Goal: Transaction & Acquisition: Purchase product/service

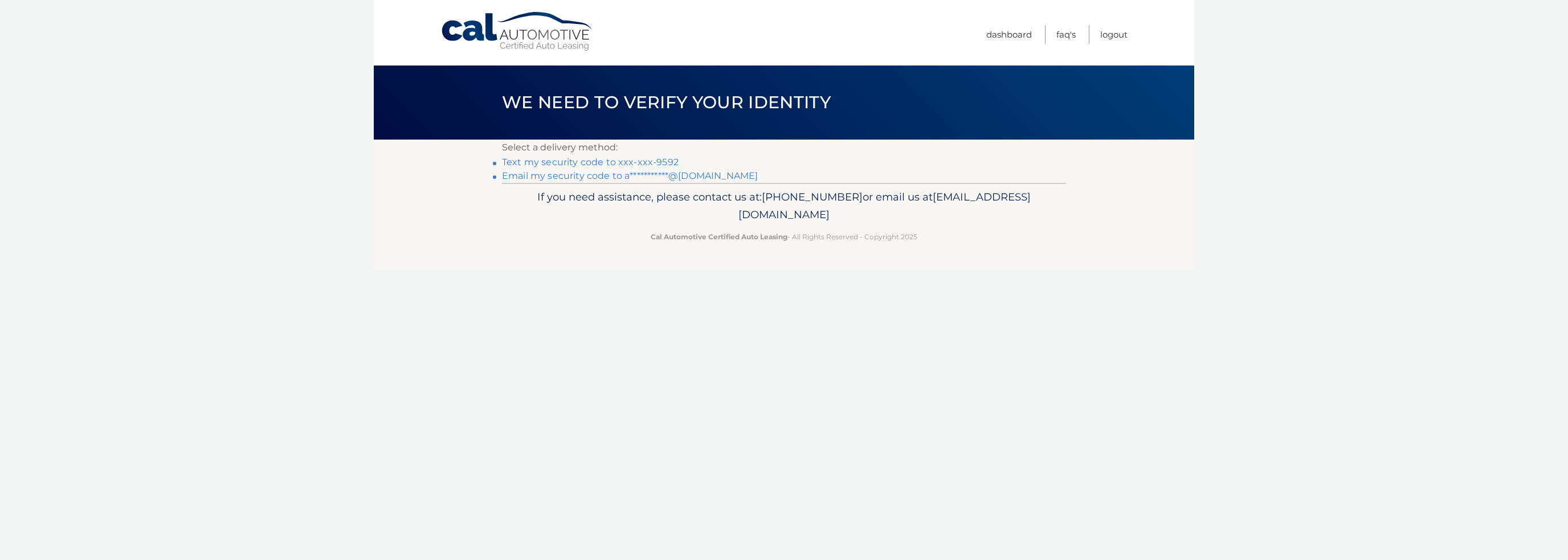
click at [605, 174] on link "**********" at bounding box center [629, 175] width 256 height 11
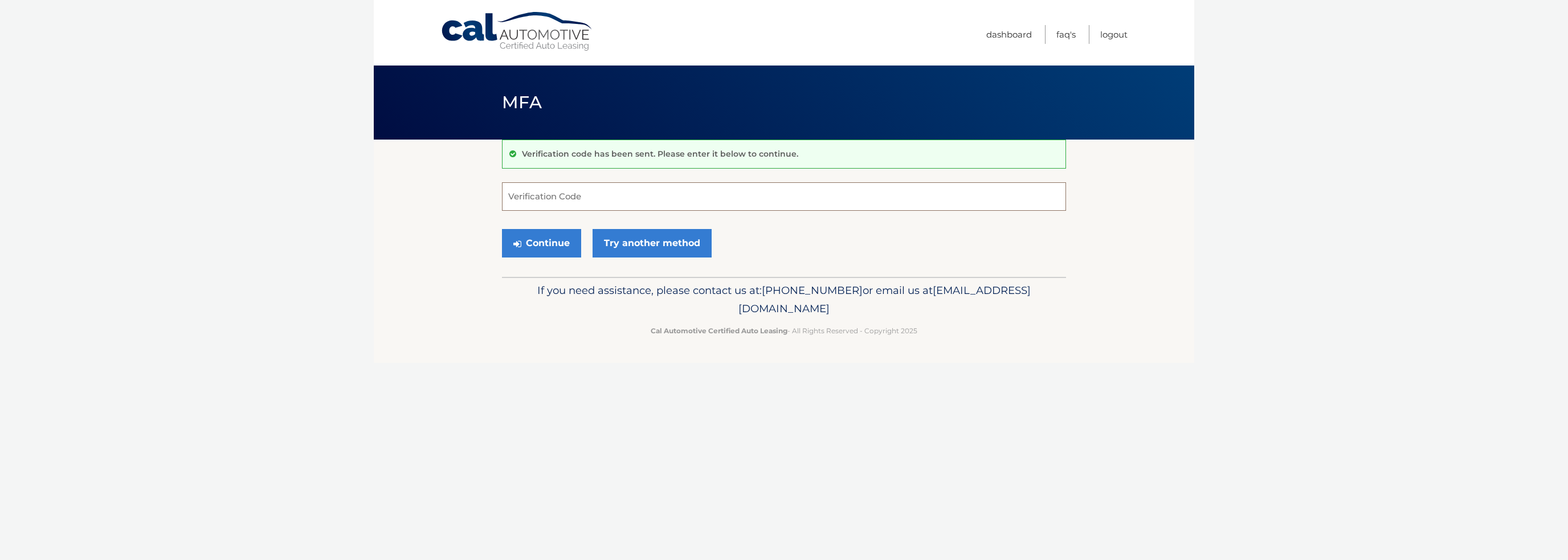
click at [511, 191] on input "Verification Code" at bounding box center [784, 196] width 564 height 29
paste input "399023"
type input "399023"
click at [547, 243] on button "Continue" at bounding box center [541, 243] width 79 height 29
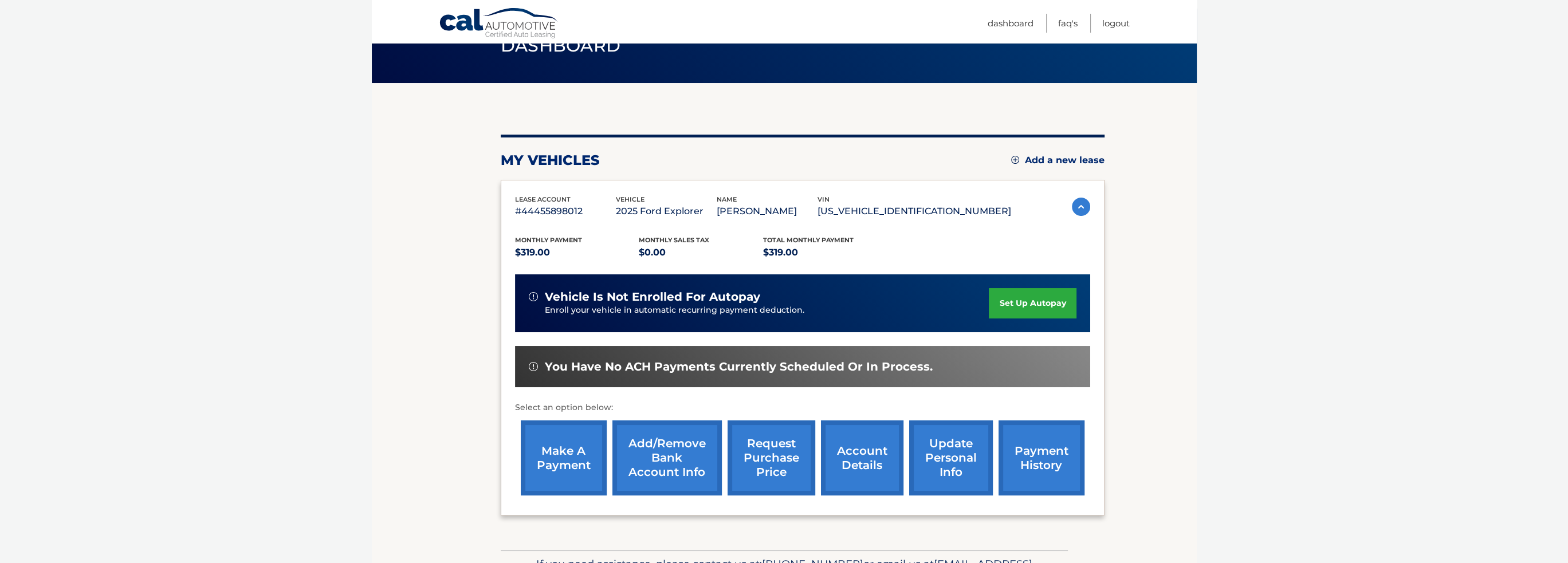
scroll to position [130, 0]
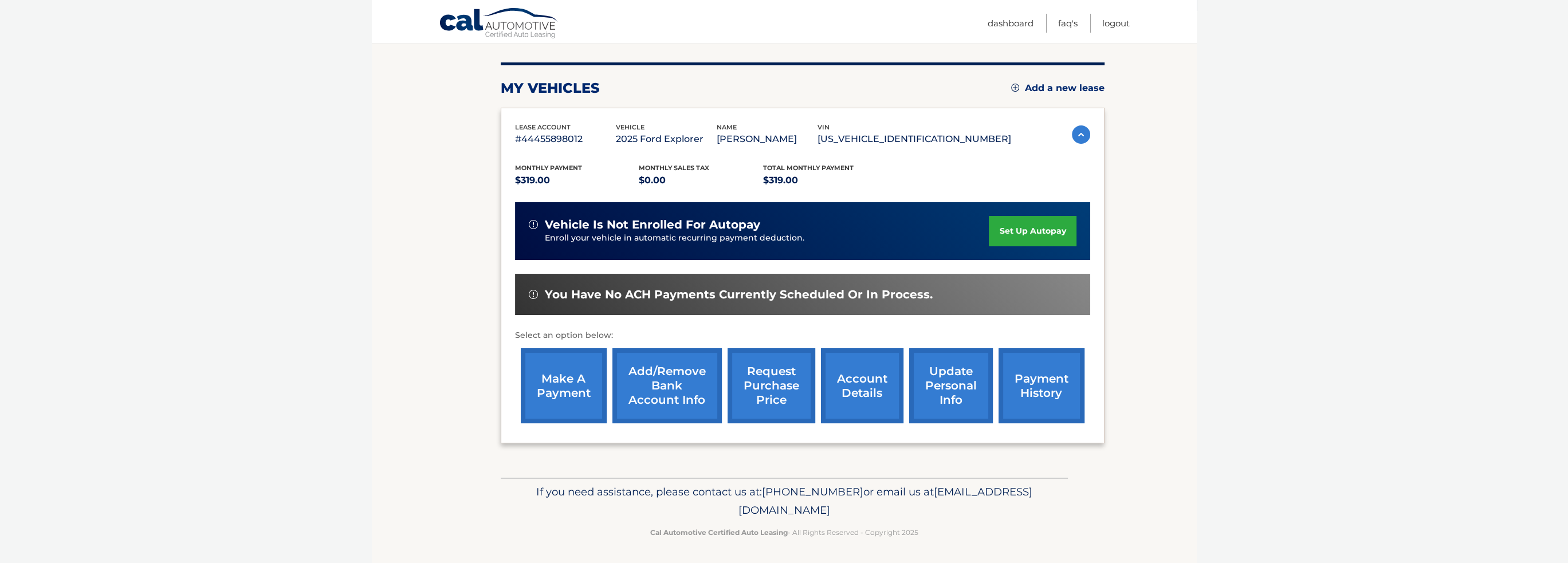
click at [567, 384] on link "make a payment" at bounding box center [564, 385] width 86 height 75
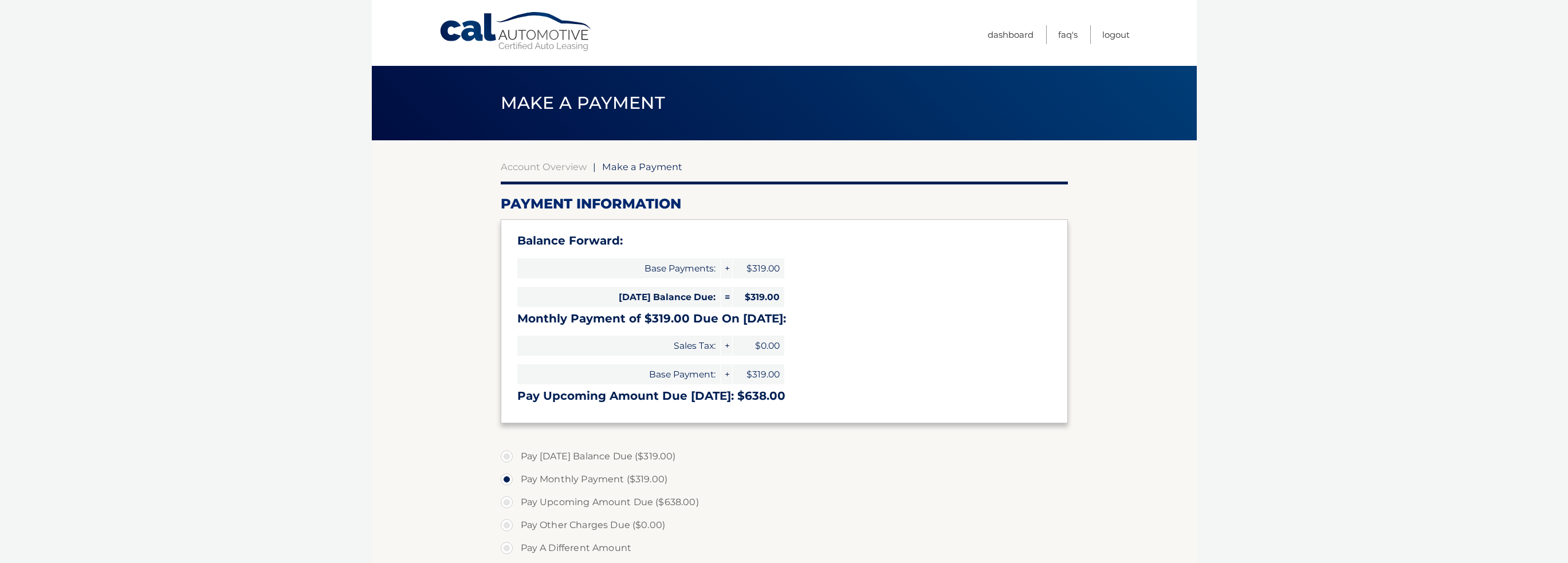
select select "MjYwMmRiODgtOGM3OC00NWVkLWJhY2ItMzc1N2UxZjQyYjdi"
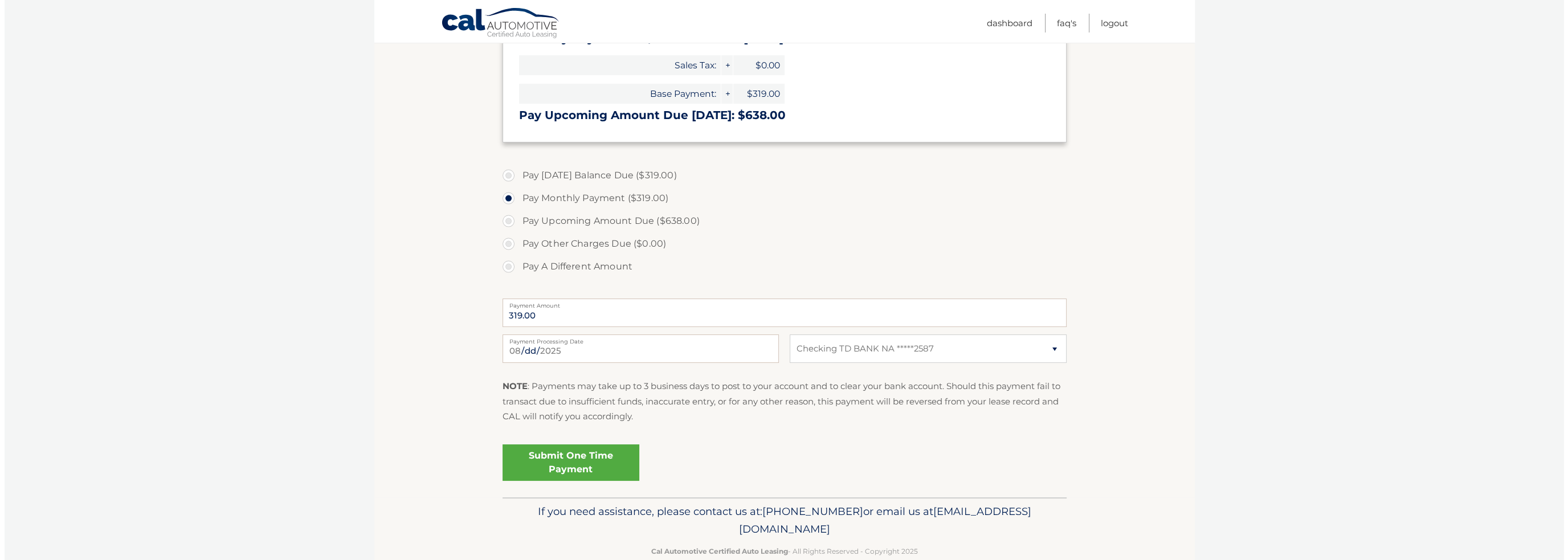
scroll to position [285, 0]
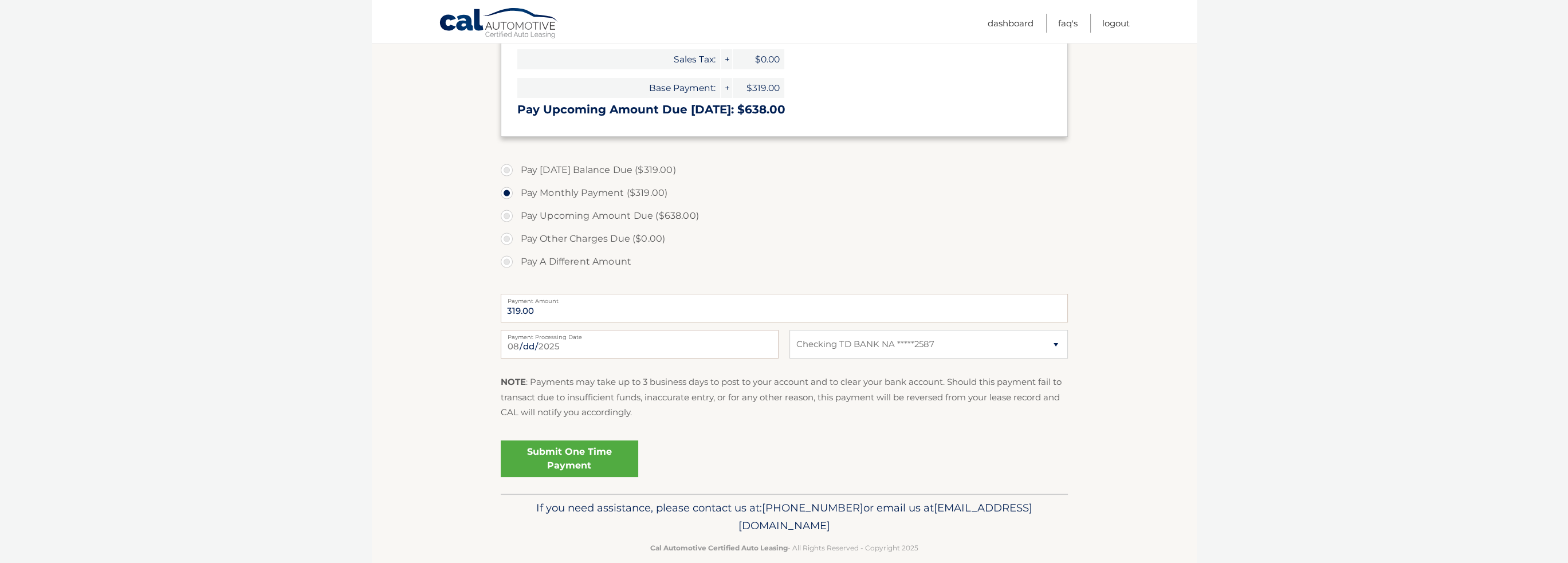
click at [564, 457] on link "Submit One Time Payment" at bounding box center [569, 459] width 137 height 37
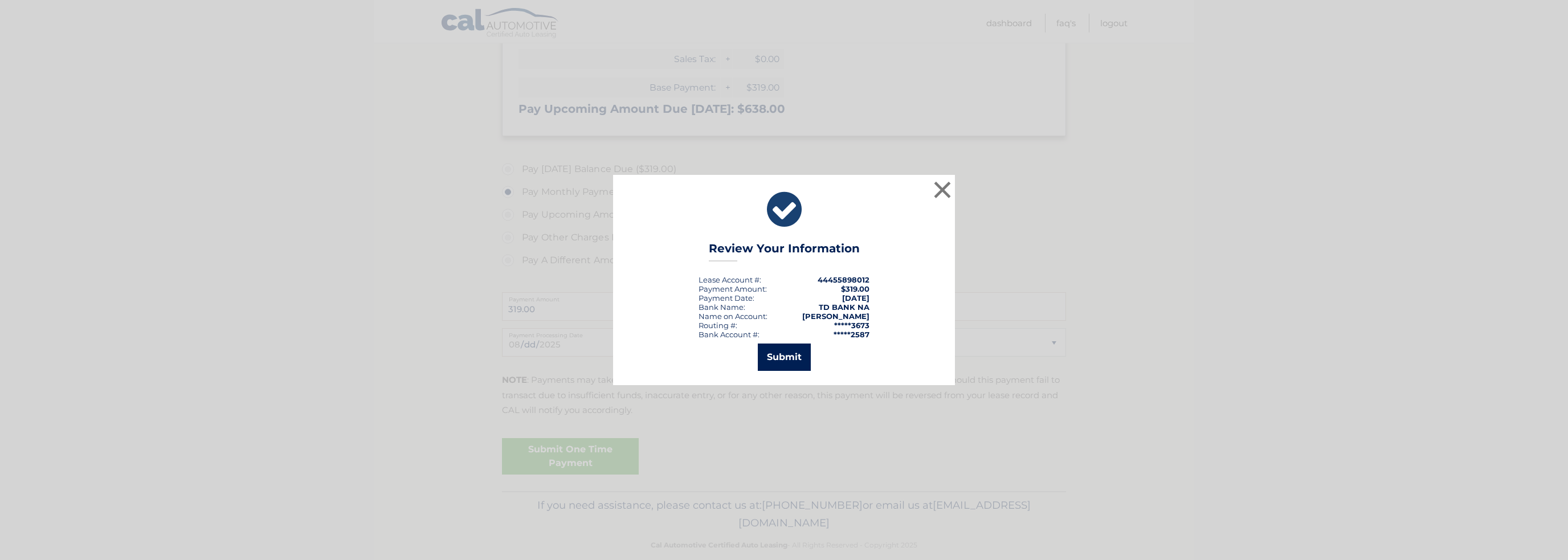
click at [782, 355] on button "Submit" at bounding box center [784, 356] width 53 height 27
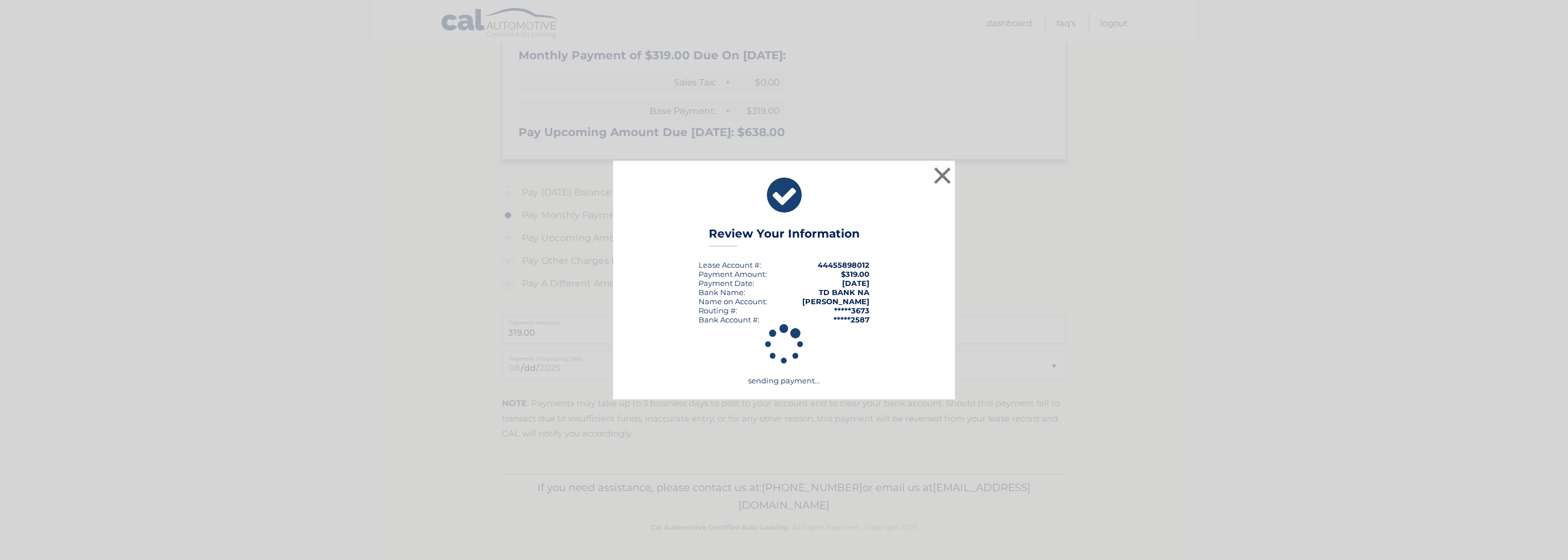
scroll to position [261, 0]
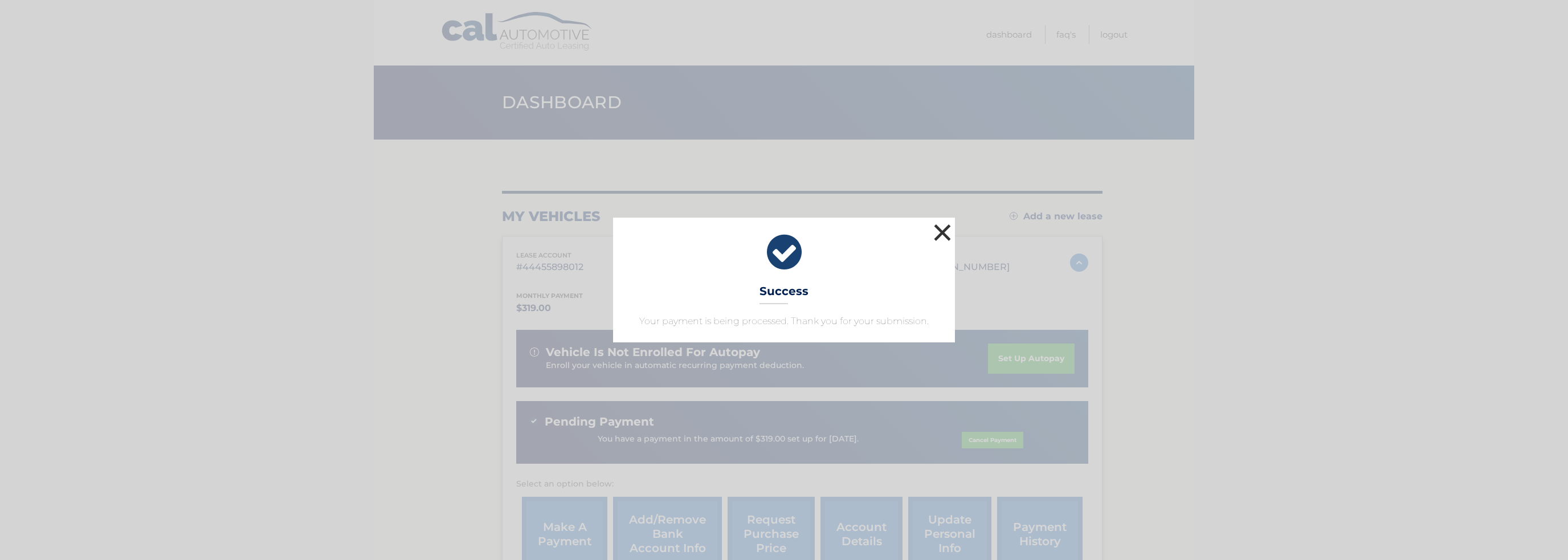
click at [939, 230] on button "×" at bounding box center [942, 233] width 23 height 23
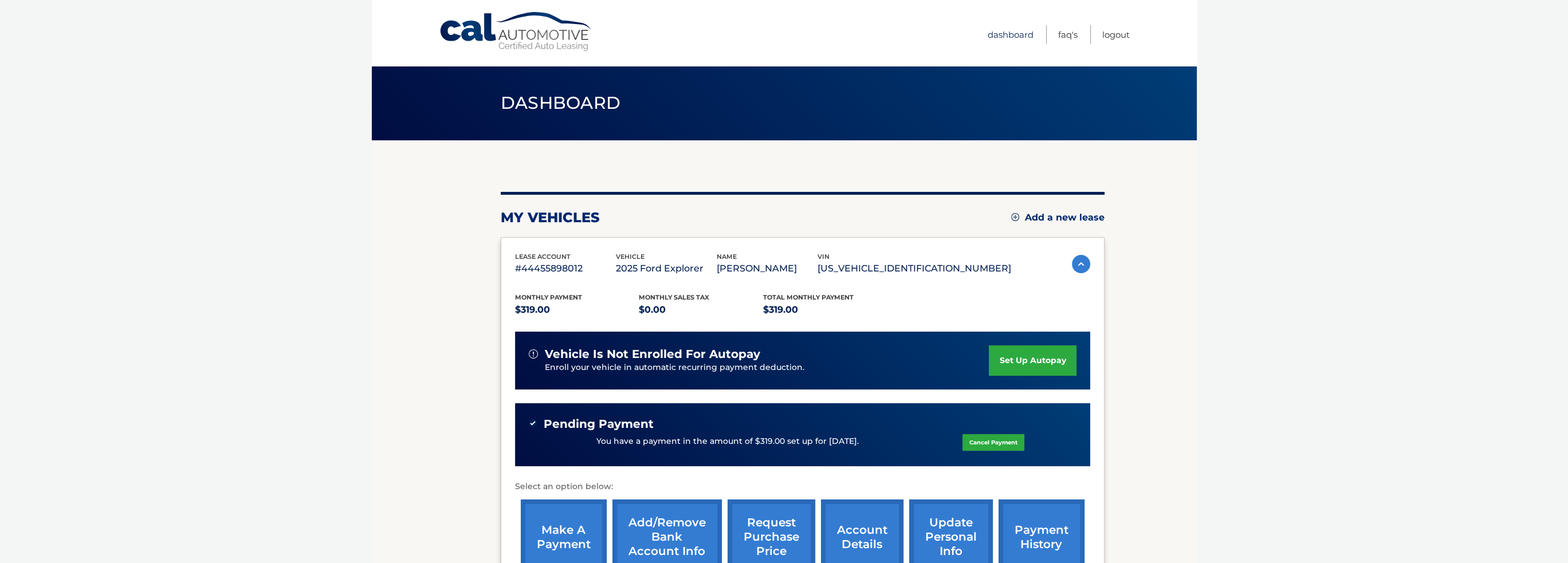
click at [1016, 32] on link "Dashboard" at bounding box center [1011, 35] width 46 height 19
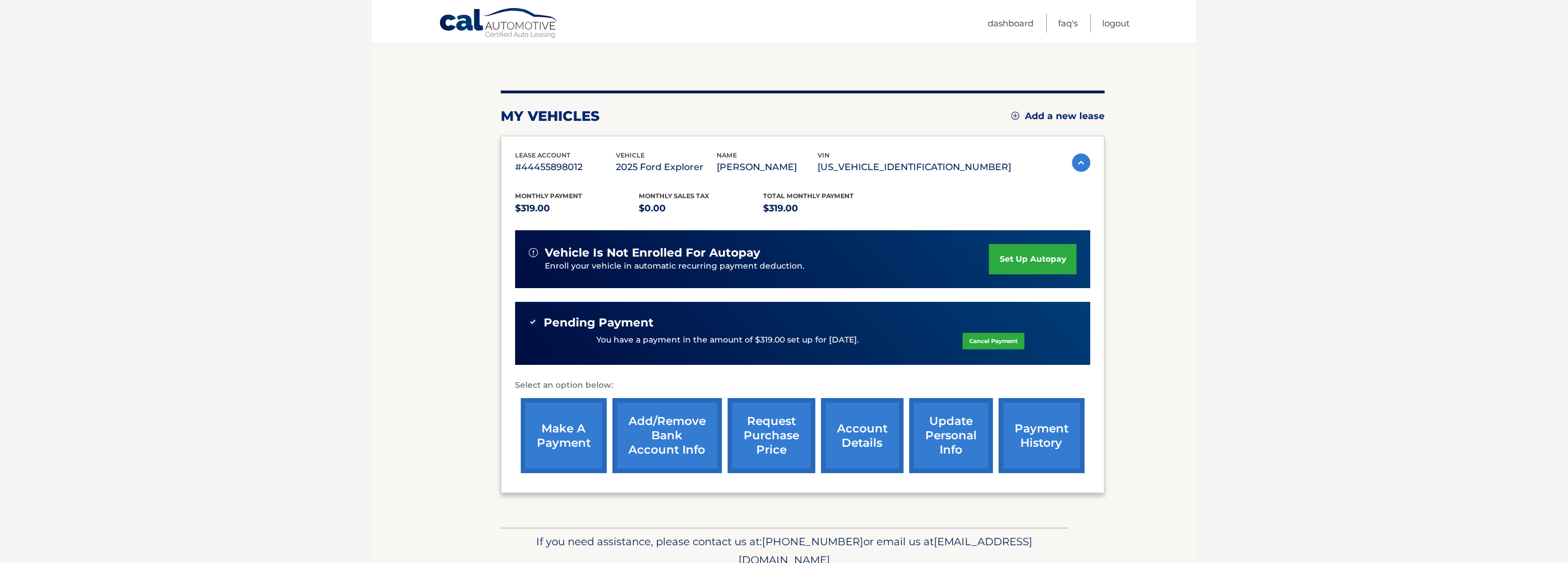
scroll to position [114, 0]
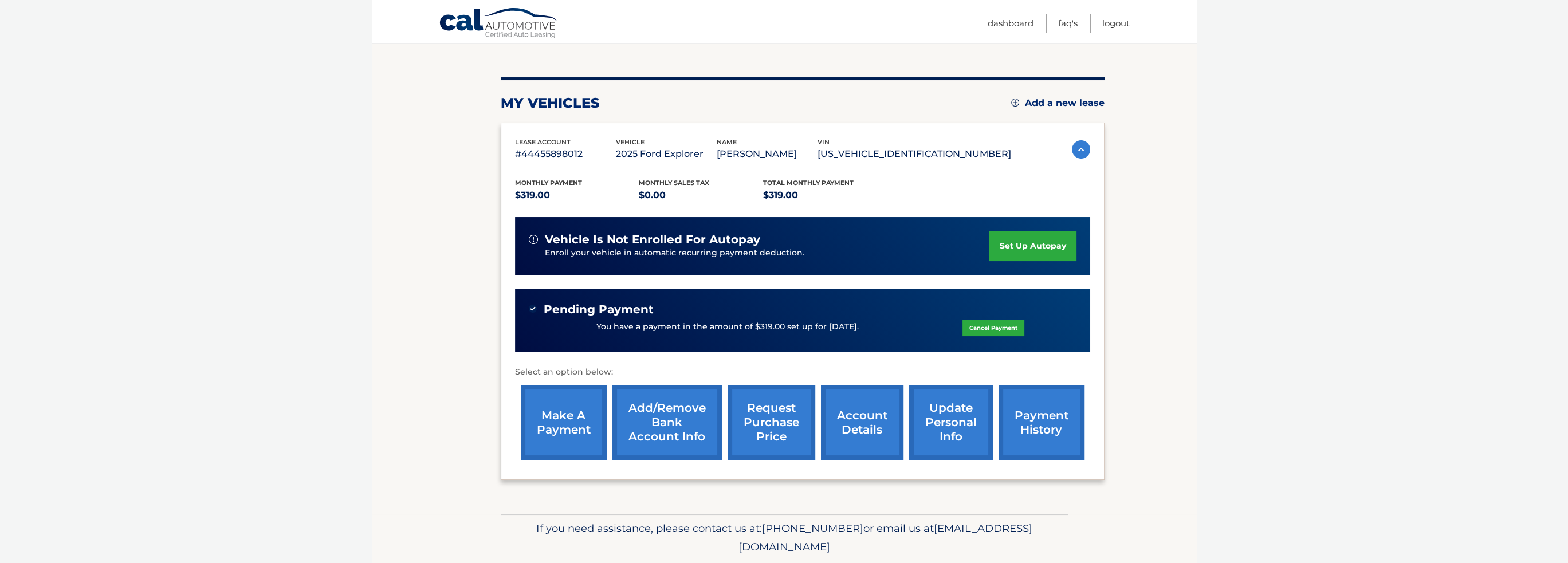
click at [780, 431] on link "request purchase price" at bounding box center [772, 422] width 88 height 75
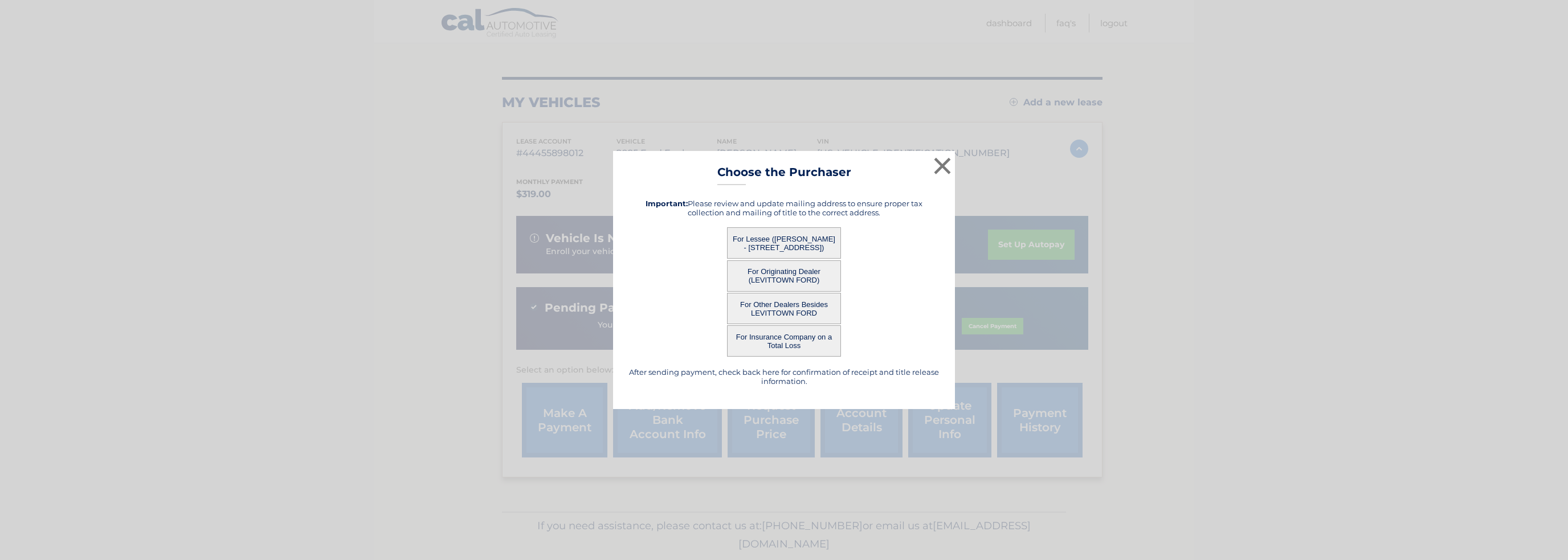
click at [800, 246] on button "For Lessee (ASHRAF YOUSRY - 69 BRIARWOOD LANE, , PLAINVIEW, NY 11803)" at bounding box center [784, 243] width 114 height 31
click at [940, 164] on div "× Choose the Purchaser After sending payment, check back here for confirmation …" at bounding box center [784, 280] width 342 height 258
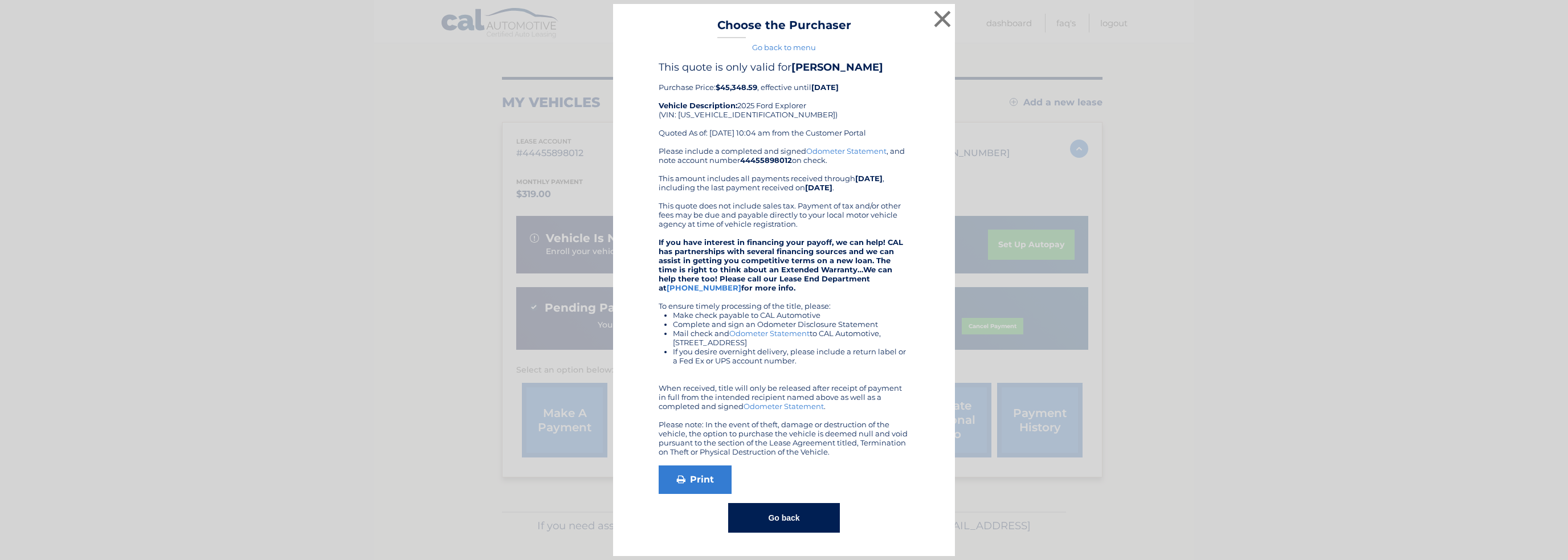
click at [725, 114] on div "This quote is only valid for ASHRAF YOUSRY Purchase Price: $45,348.59 , effecti…" at bounding box center [784, 104] width 251 height 86
copy div "1FMWK8GC6SGB99547"
click at [699, 482] on link "Print" at bounding box center [695, 480] width 73 height 29
click at [677, 477] on icon at bounding box center [681, 479] width 8 height 9
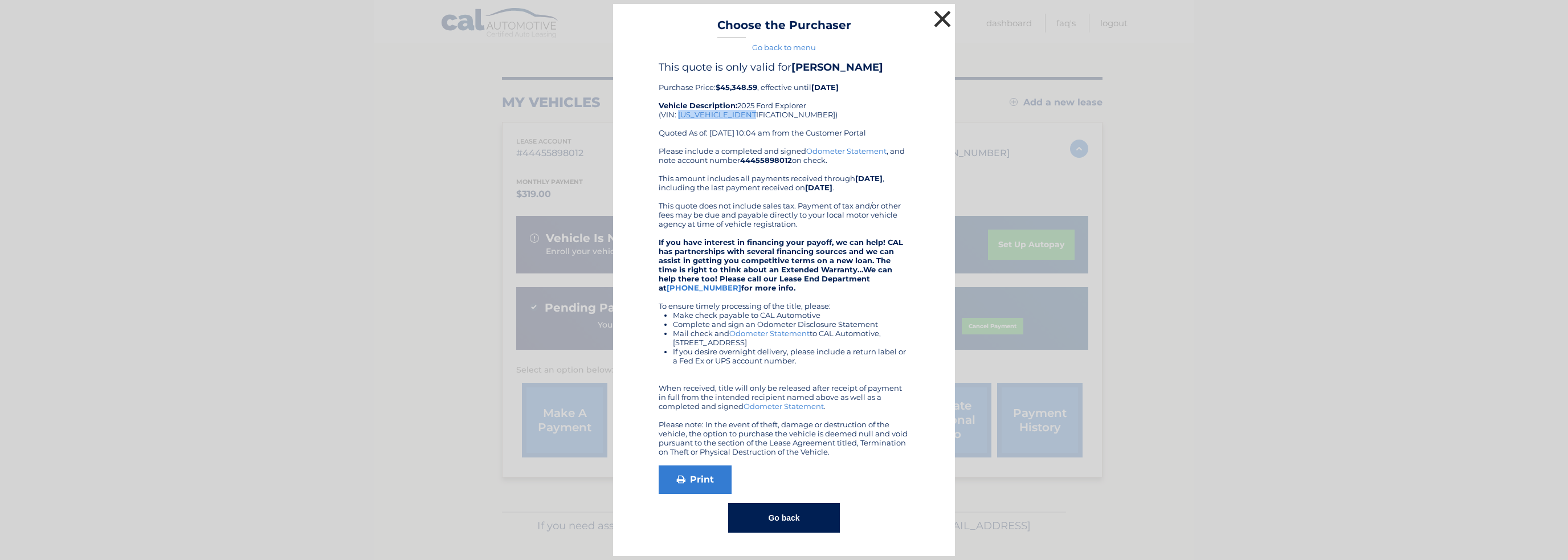
click at [941, 16] on button "×" at bounding box center [942, 19] width 23 height 23
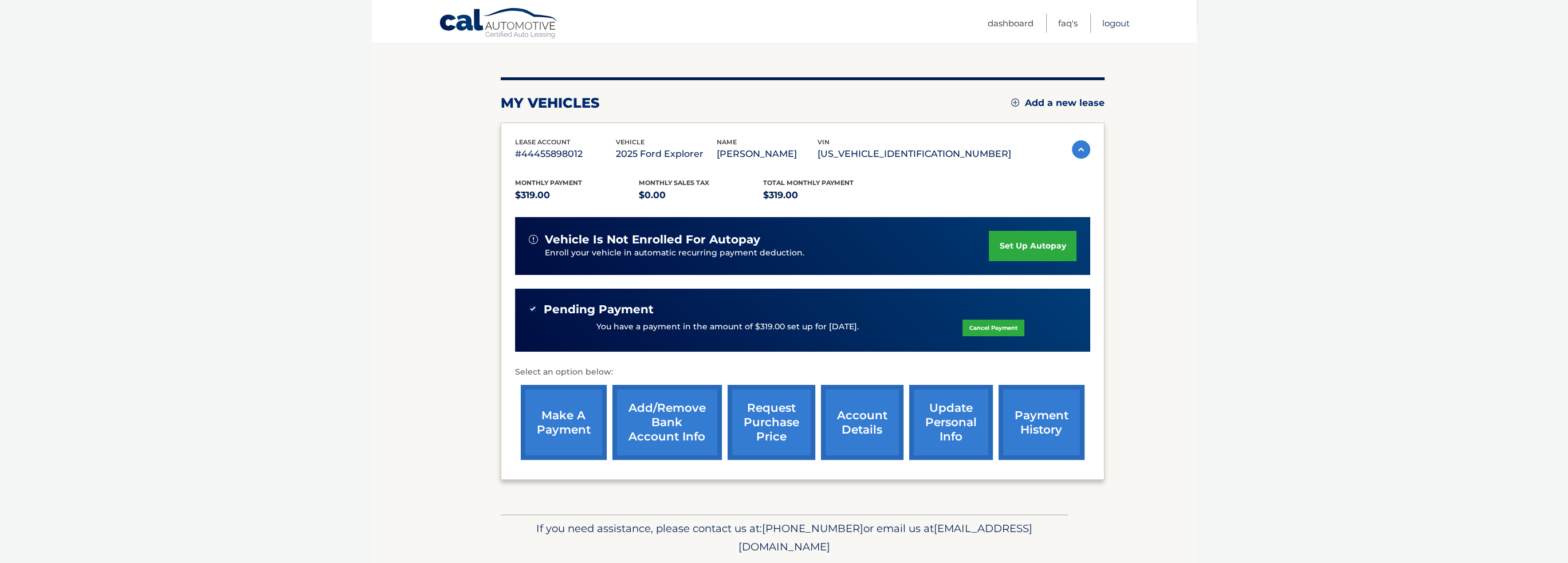
click at [1121, 18] on link "Logout" at bounding box center [1116, 23] width 27 height 19
